Goal: Task Accomplishment & Management: Manage account settings

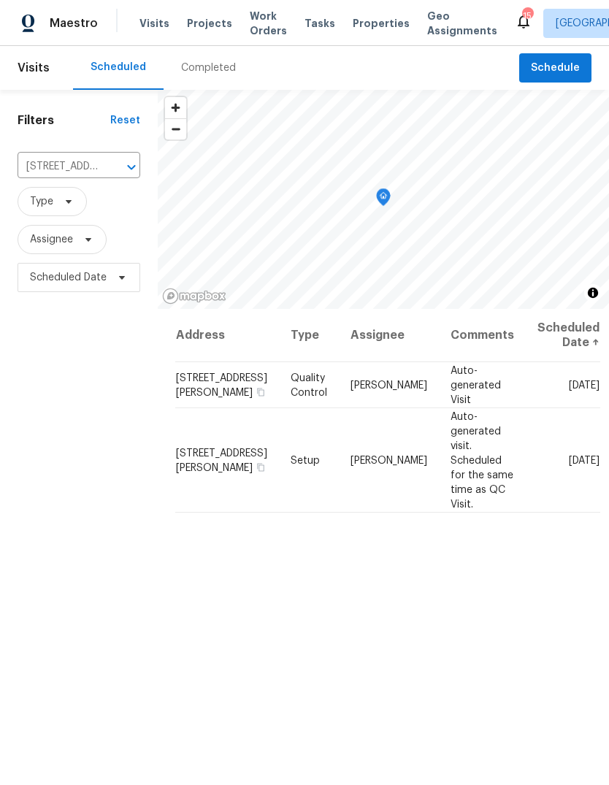
click at [45, 162] on input "[STREET_ADDRESS][PERSON_NAME]" at bounding box center [59, 167] width 82 height 23
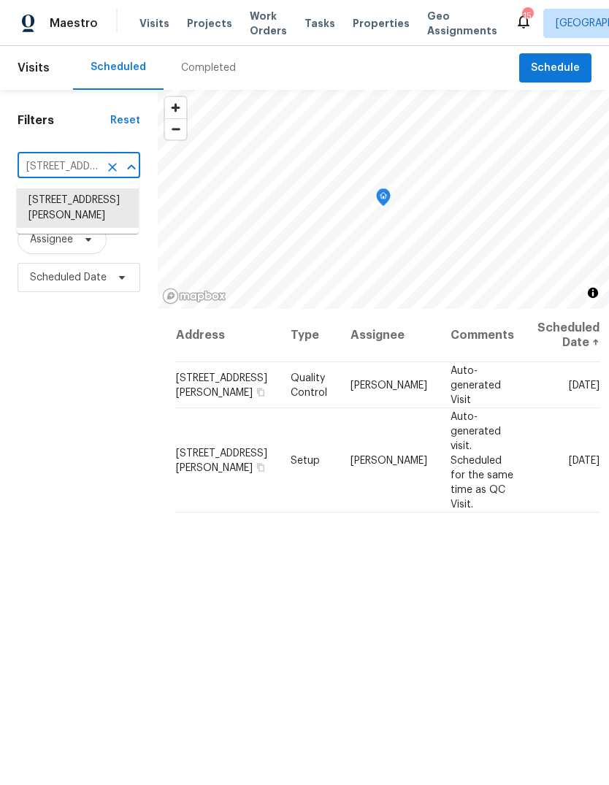
paste input "[STREET_ADDRESS]"
type input "[STREET_ADDRESS]"
click at [45, 213] on li "[STREET_ADDRESS]" at bounding box center [78, 200] width 122 height 24
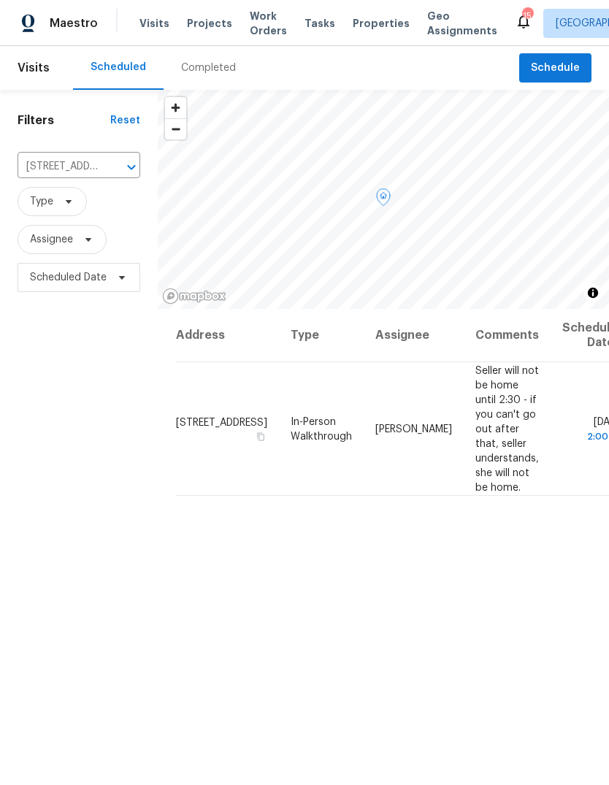
click at [0, 0] on icon at bounding box center [0, 0] width 0 height 0
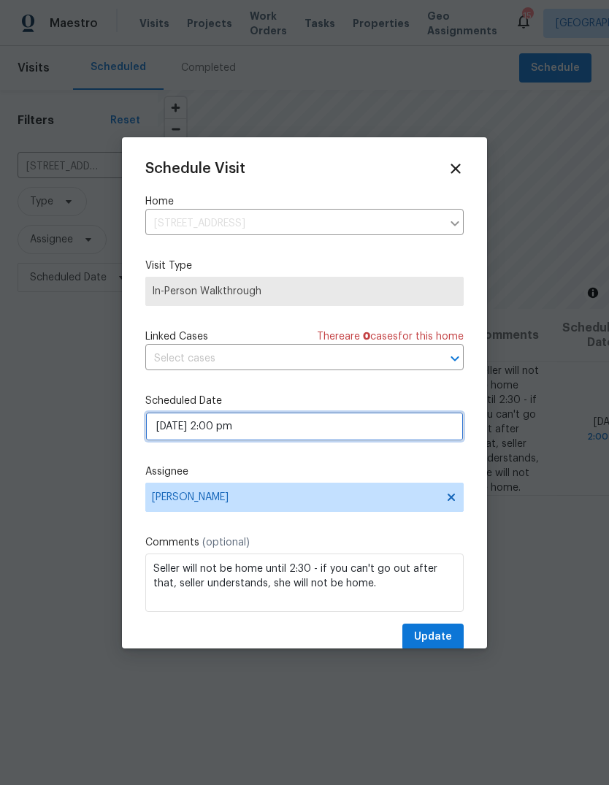
click at [377, 436] on input "[DATE] 2:00 pm" at bounding box center [304, 426] width 319 height 29
select select "pm"
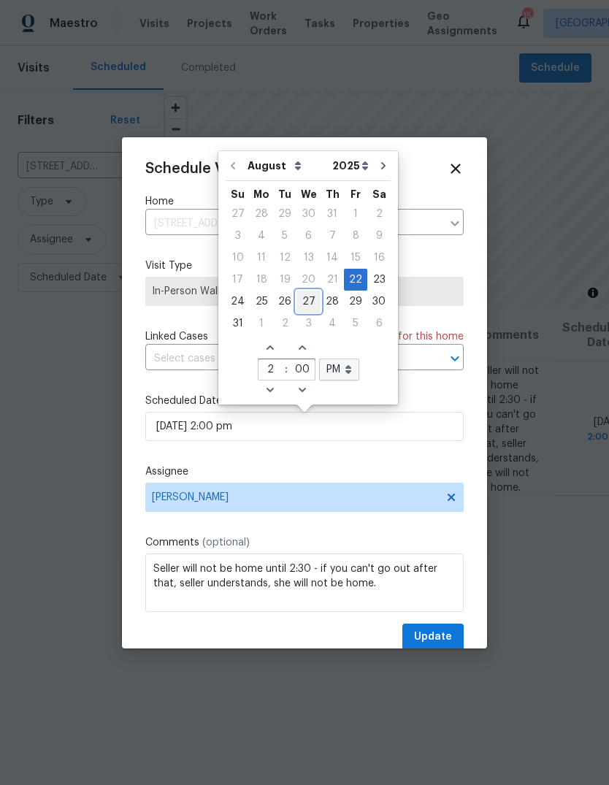
click at [308, 300] on div "27" at bounding box center [309, 302] width 24 height 20
type input "[DATE] 2:00 pm"
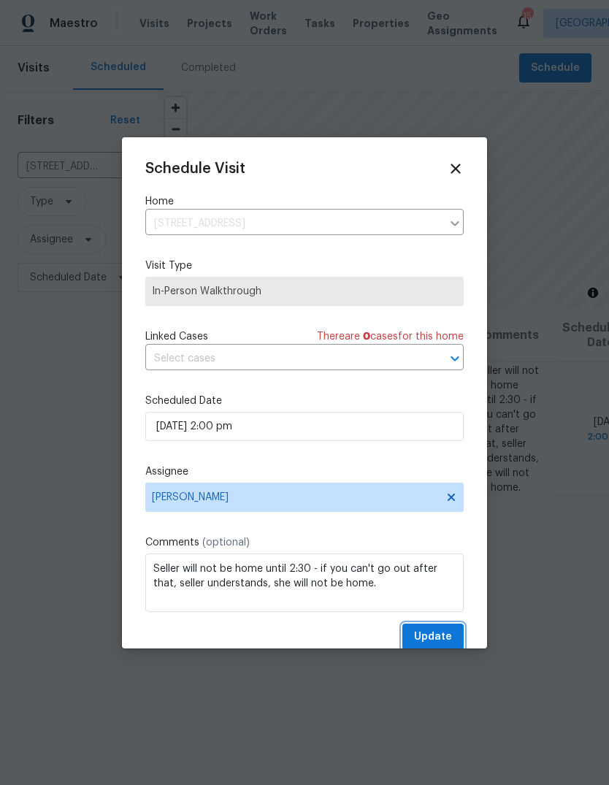
click at [444, 633] on span "Update" at bounding box center [433, 637] width 38 height 18
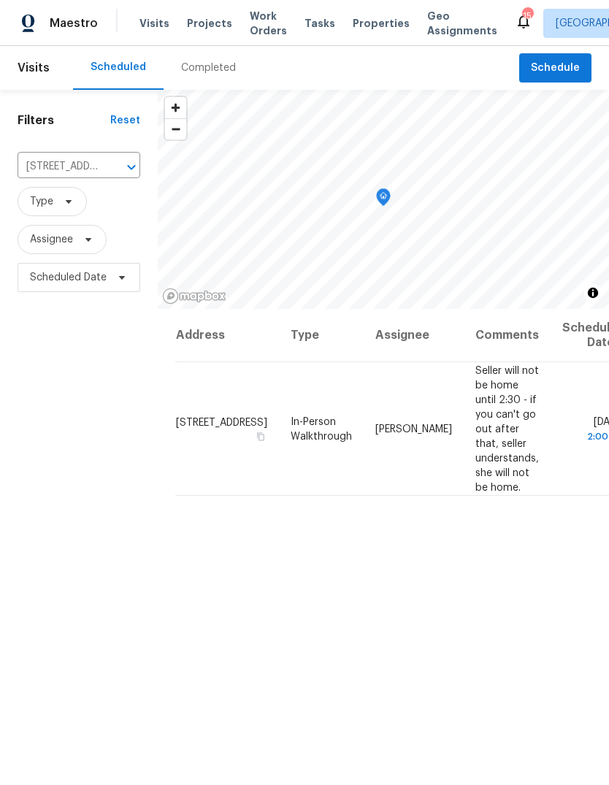
click at [213, 18] on span "Projects" at bounding box center [209, 23] width 45 height 15
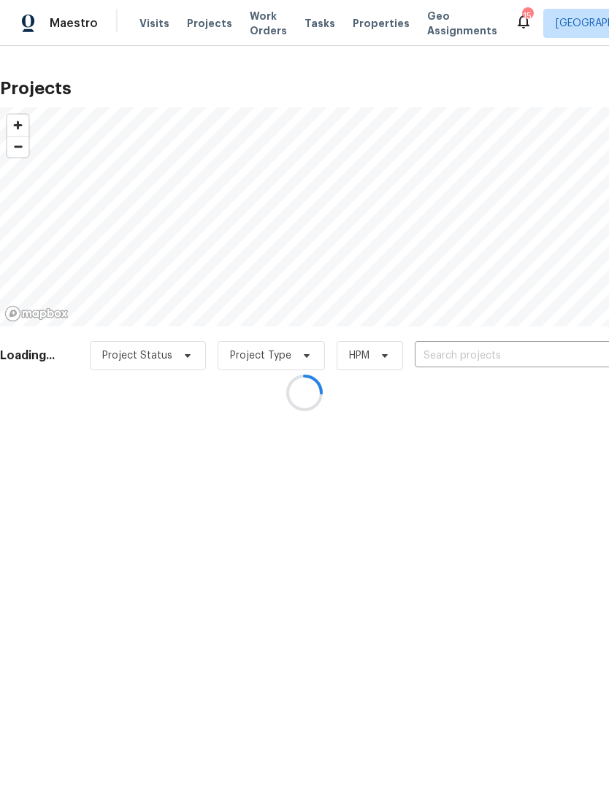
click at [467, 359] on div at bounding box center [304, 392] width 609 height 785
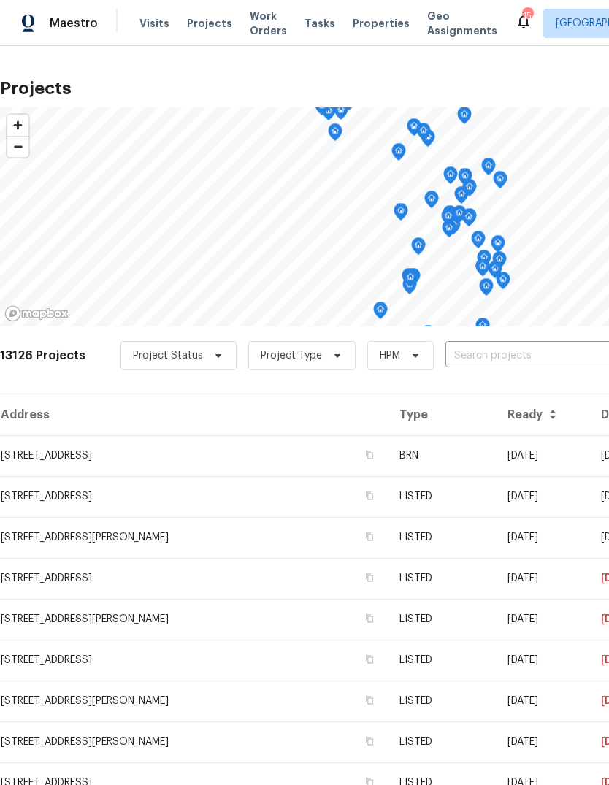
click at [485, 351] on input "text" at bounding box center [529, 356] width 167 height 23
type input "501 col"
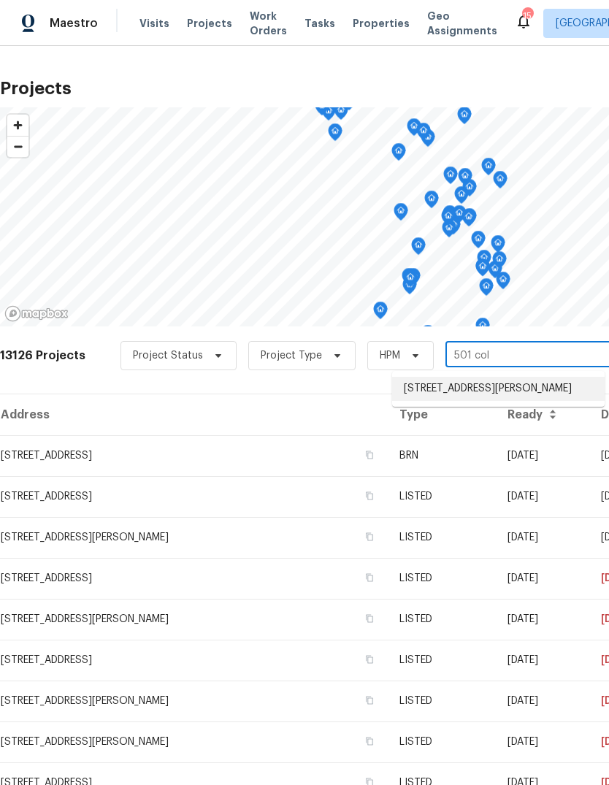
click at [518, 389] on li "[STREET_ADDRESS][PERSON_NAME]" at bounding box center [498, 389] width 213 height 24
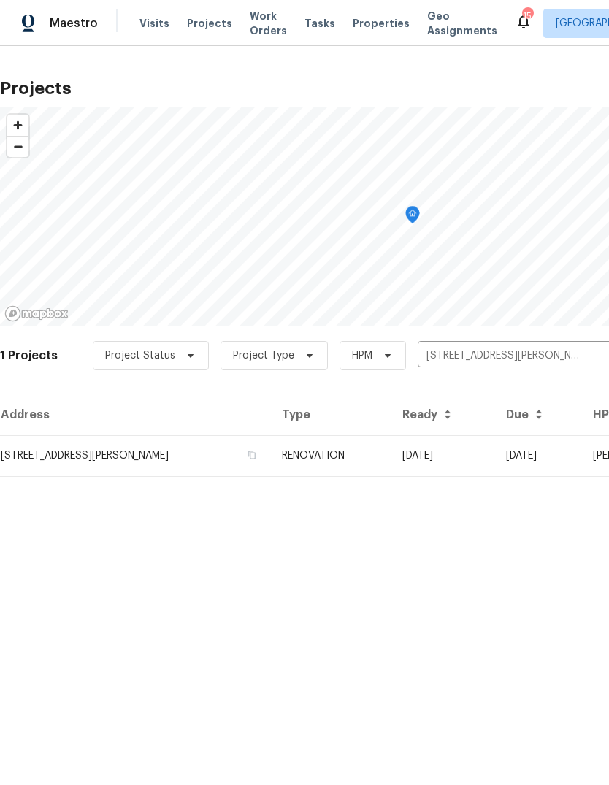
click at [509, 453] on td "[DATE]" at bounding box center [538, 455] width 87 height 41
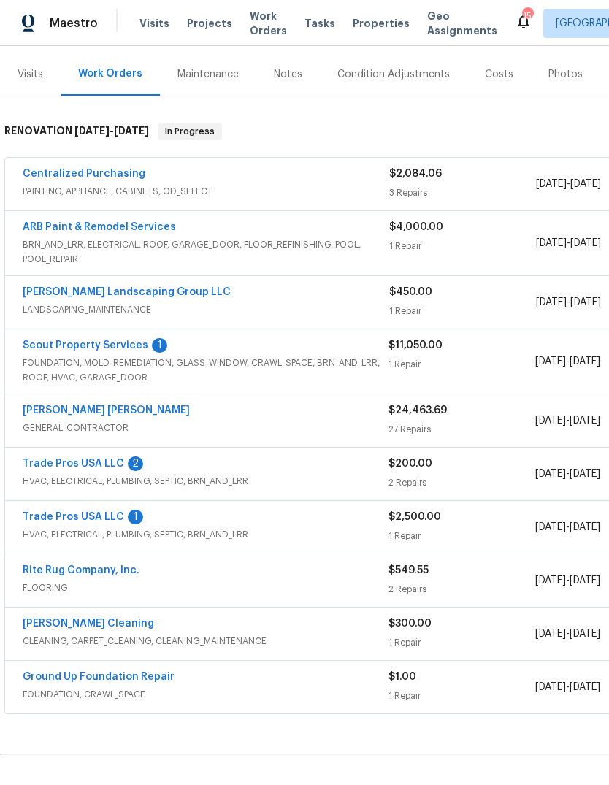
scroll to position [171, 0]
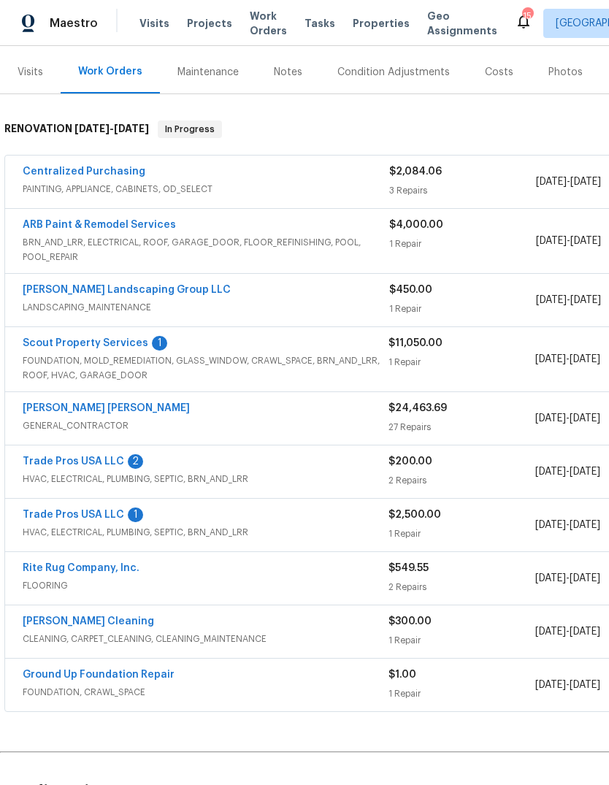
click at [85, 462] on link "Trade Pros USA LLC" at bounding box center [74, 462] width 102 height 10
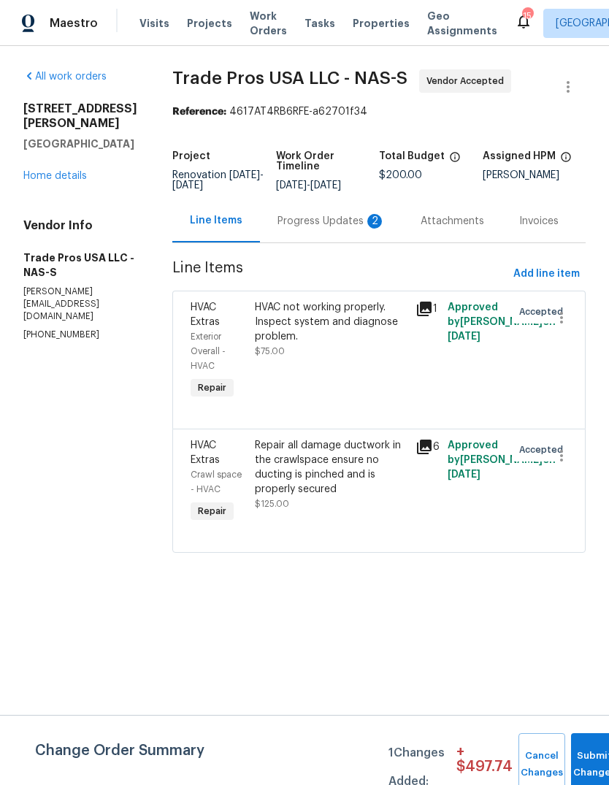
click at [339, 213] on div "Progress Updates 2" at bounding box center [331, 220] width 143 height 43
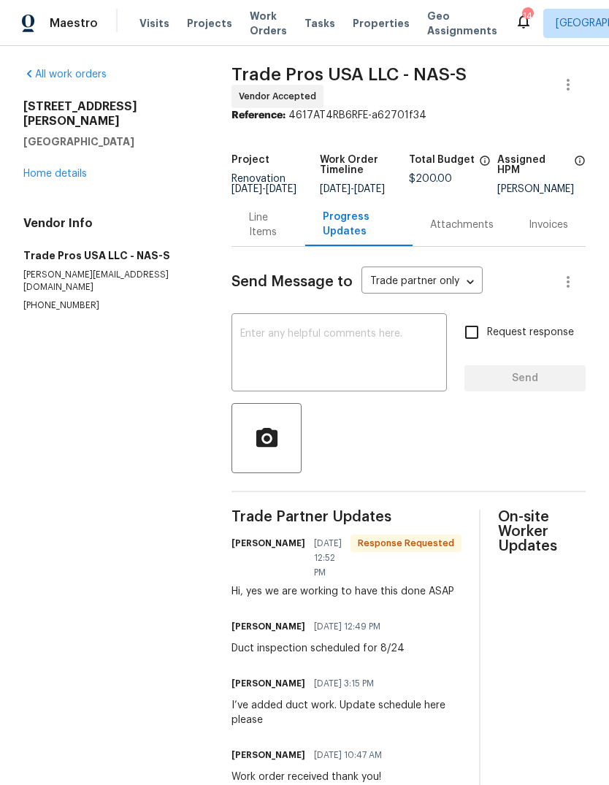
scroll to position [1, 0]
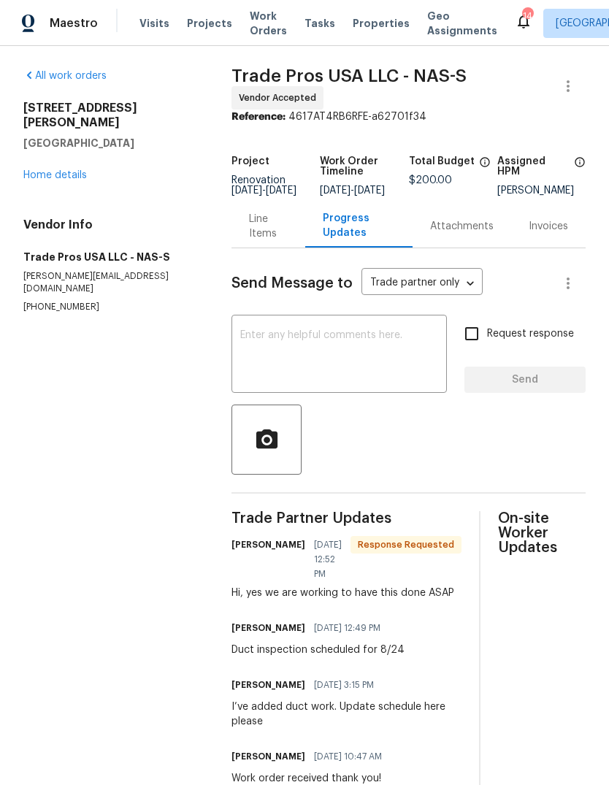
click at [57, 170] on link "Home details" at bounding box center [55, 175] width 64 height 10
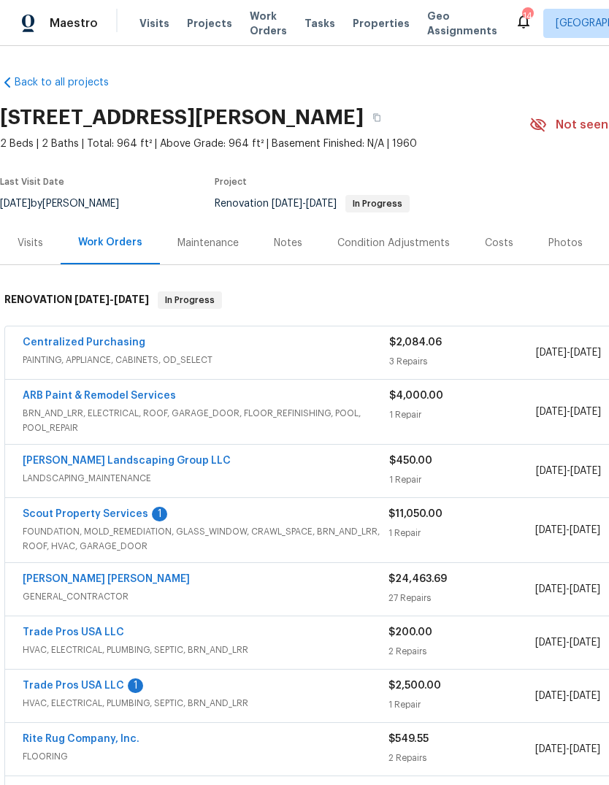
click at [127, 515] on link "Scout Property Services" at bounding box center [86, 514] width 126 height 10
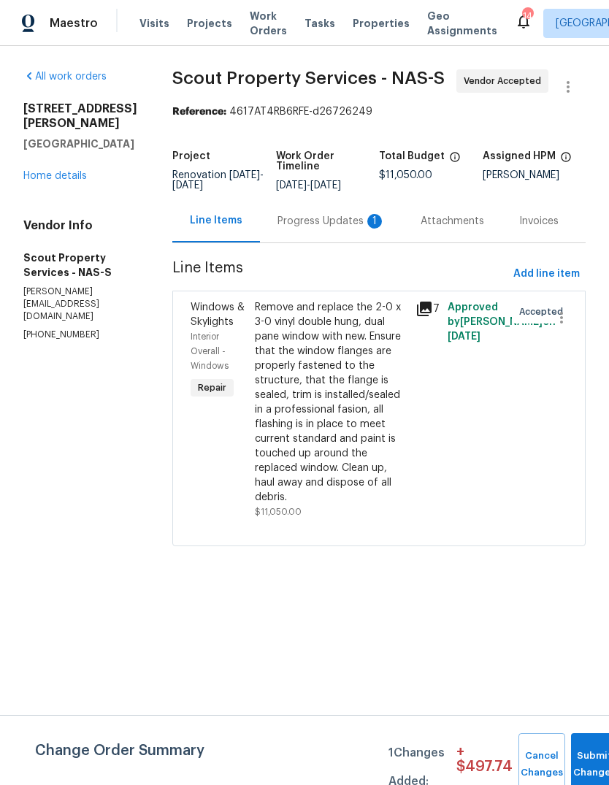
click at [302, 218] on div "Progress Updates 1" at bounding box center [332, 221] width 108 height 15
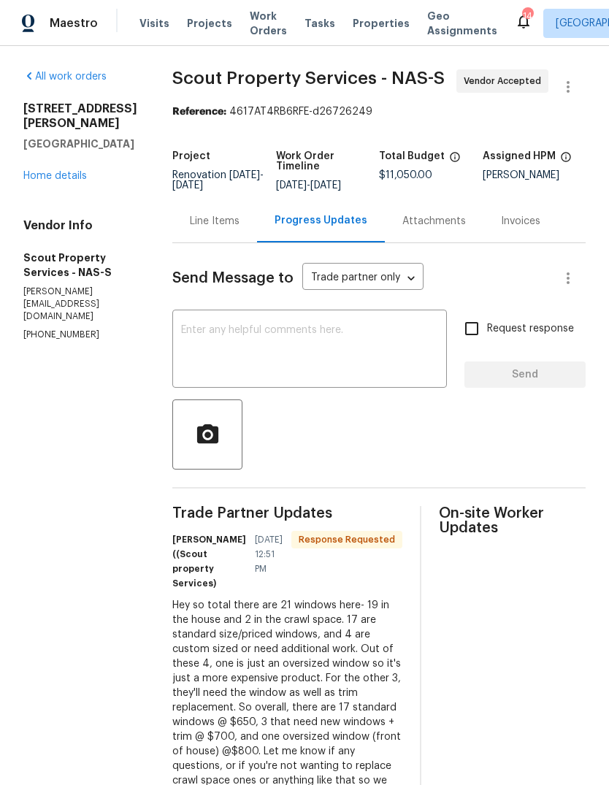
click at [34, 181] on link "Home details" at bounding box center [55, 176] width 64 height 10
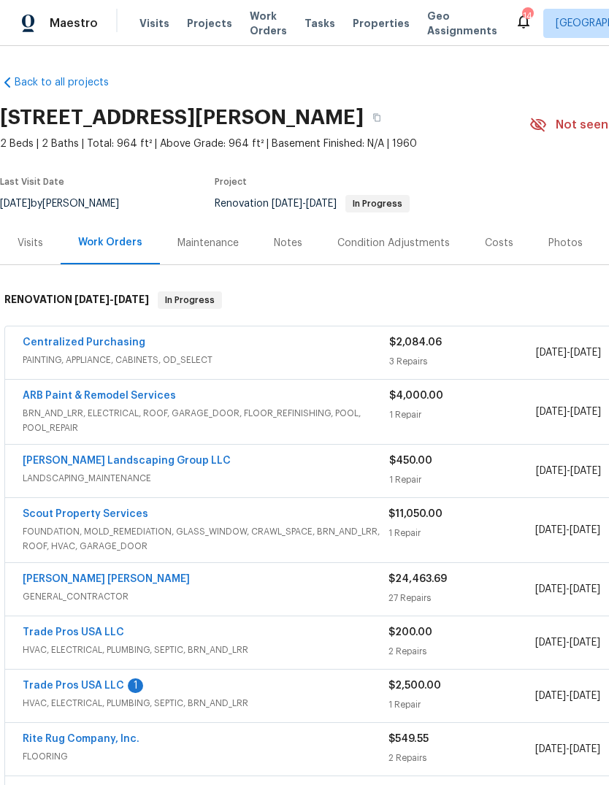
click at [100, 690] on link "Trade Pros USA LLC" at bounding box center [74, 686] width 102 height 10
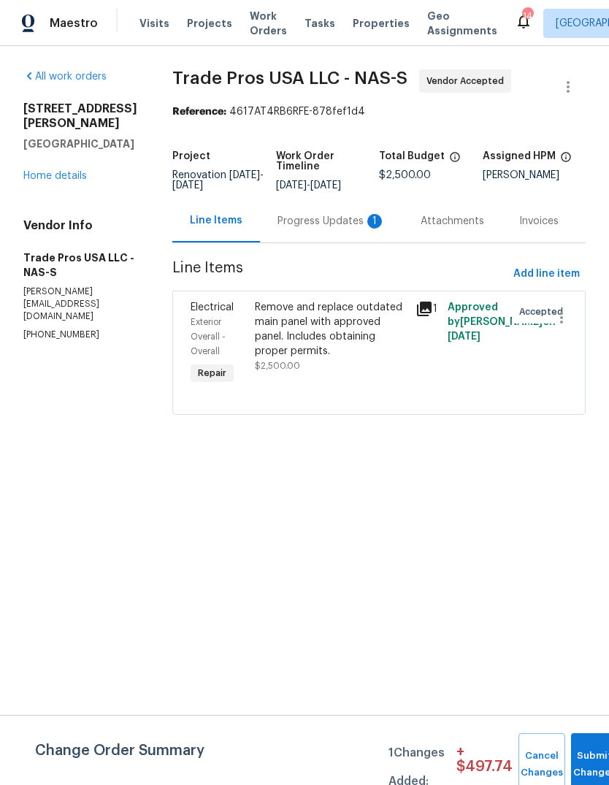
click at [317, 232] on div "Progress Updates 1" at bounding box center [331, 220] width 143 height 43
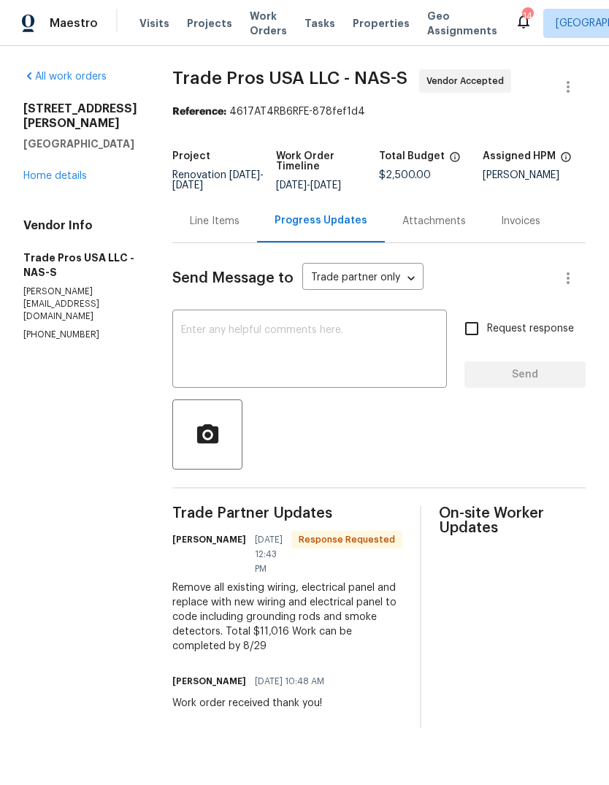
click at [69, 171] on link "Home details" at bounding box center [55, 176] width 64 height 10
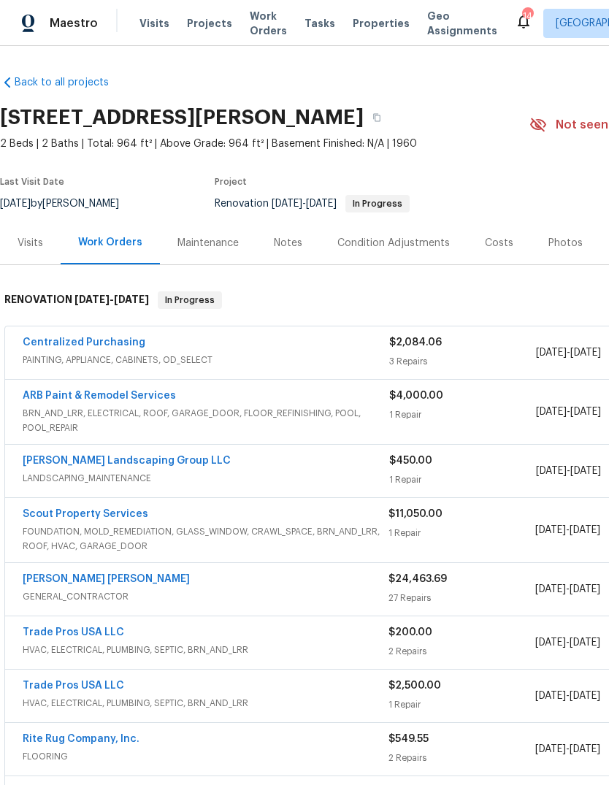
click at [32, 518] on link "Scout Property Services" at bounding box center [86, 514] width 126 height 10
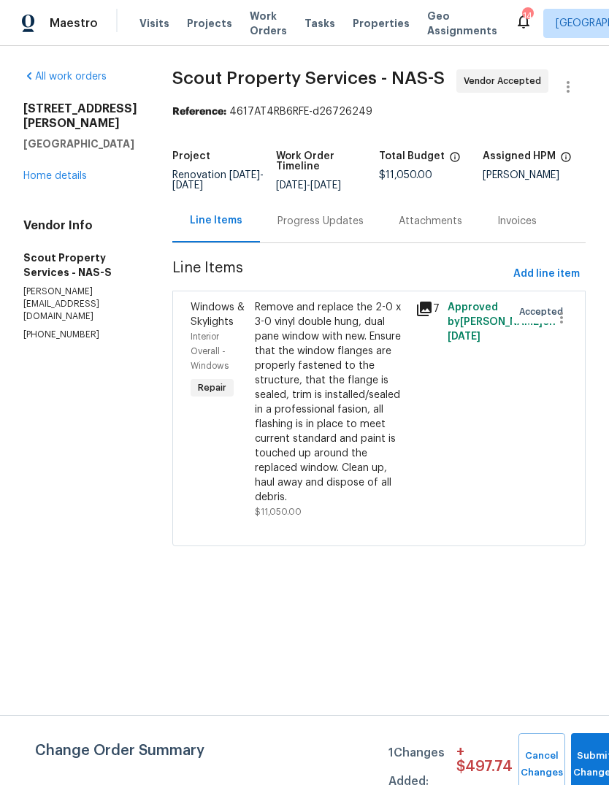
click at [278, 222] on div "Progress Updates" at bounding box center [321, 221] width 86 height 15
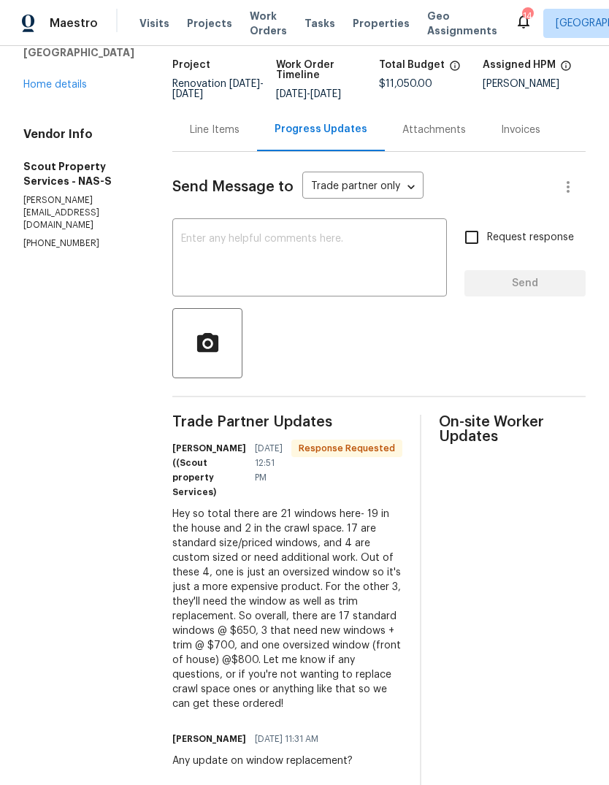
scroll to position [91, 0]
click at [27, 91] on link "Home details" at bounding box center [55, 85] width 64 height 10
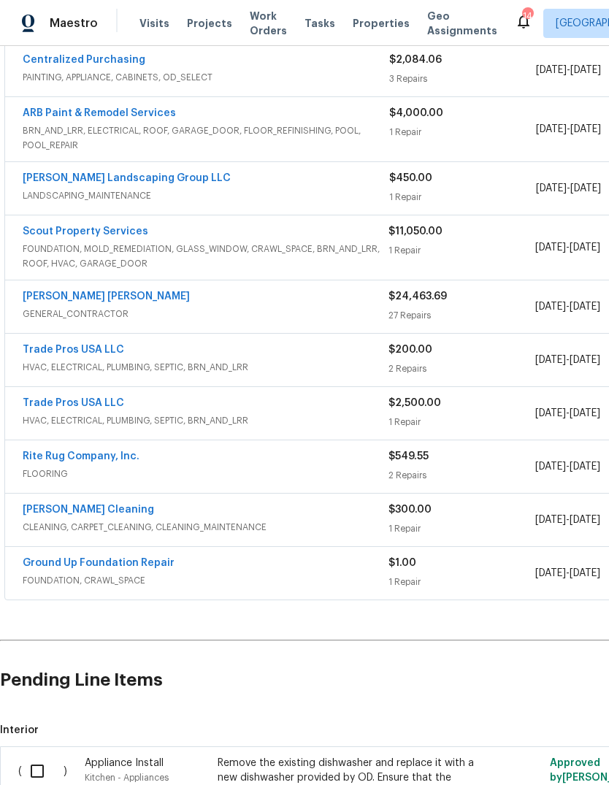
scroll to position [283, 0]
click at [41, 350] on link "Trade Pros USA LLC" at bounding box center [74, 350] width 102 height 10
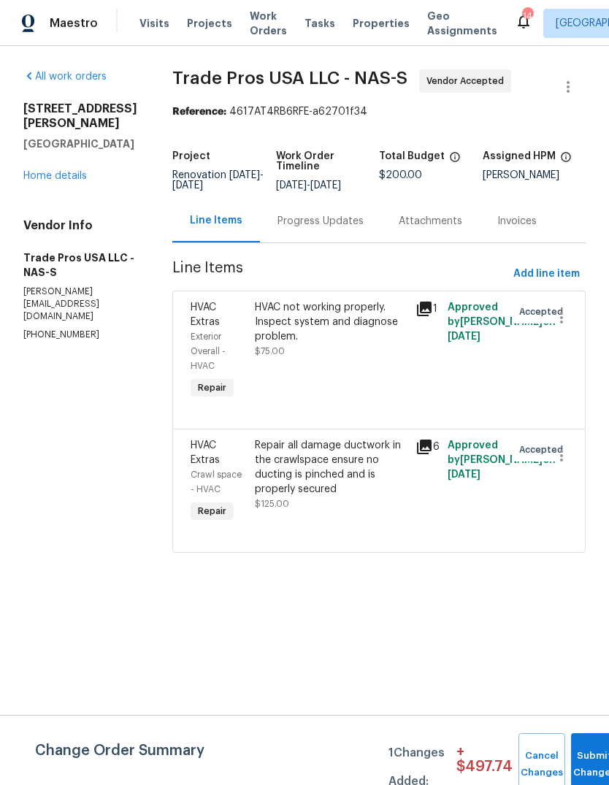
click at [324, 208] on div "Progress Updates" at bounding box center [320, 220] width 121 height 43
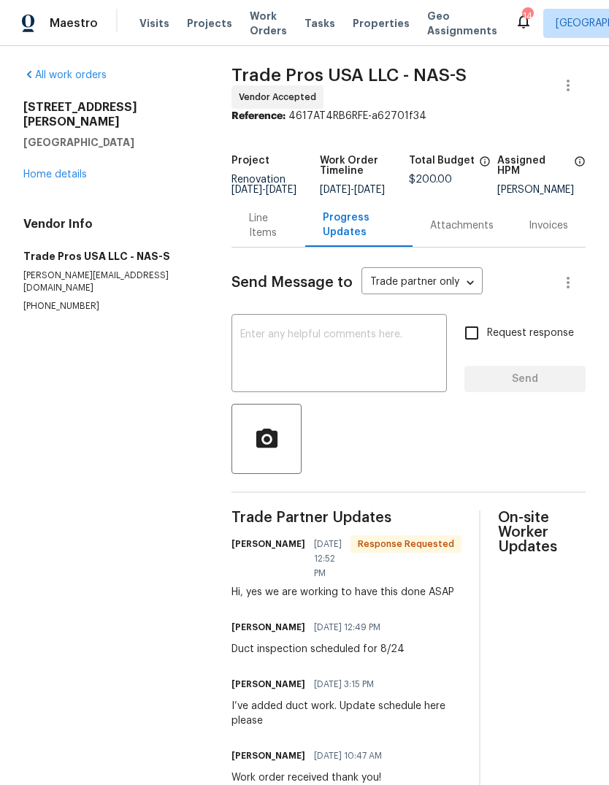
scroll to position [1, 0]
click at [42, 170] on link "Home details" at bounding box center [55, 175] width 64 height 10
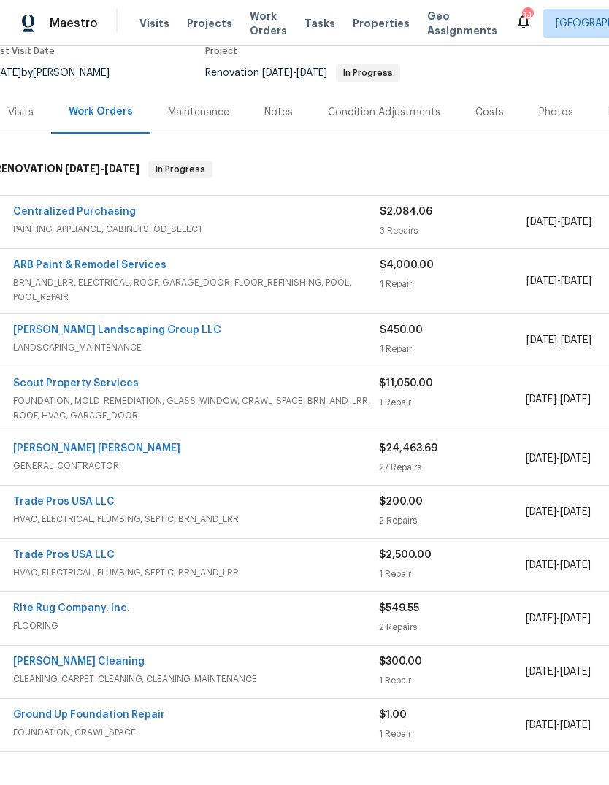
scroll to position [146, 15]
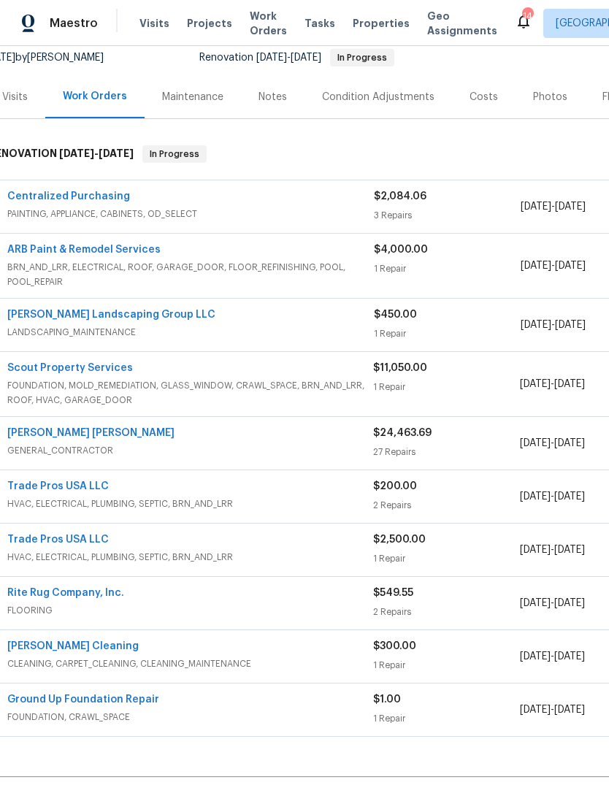
click at [42, 541] on link "Trade Pros USA LLC" at bounding box center [58, 540] width 102 height 10
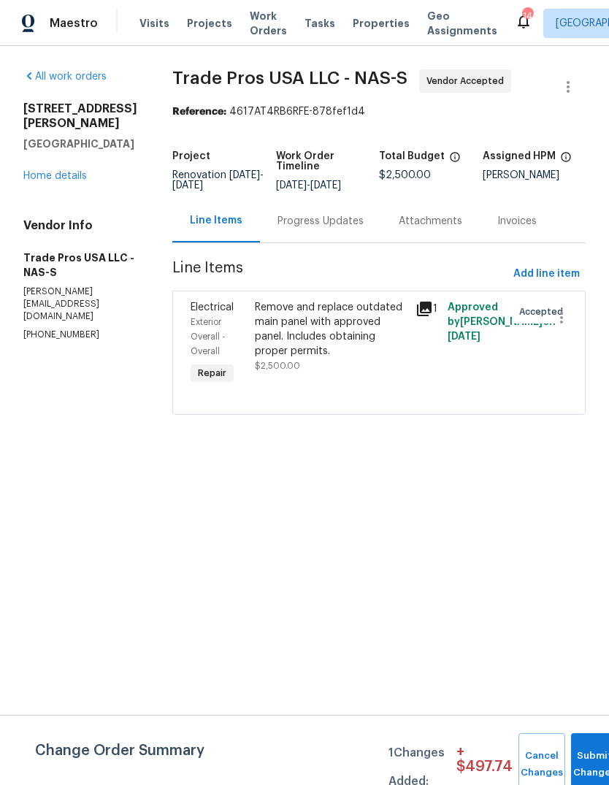
click at [308, 229] on div "Progress Updates" at bounding box center [321, 221] width 86 height 15
